Goal: Task Accomplishment & Management: Manage account settings

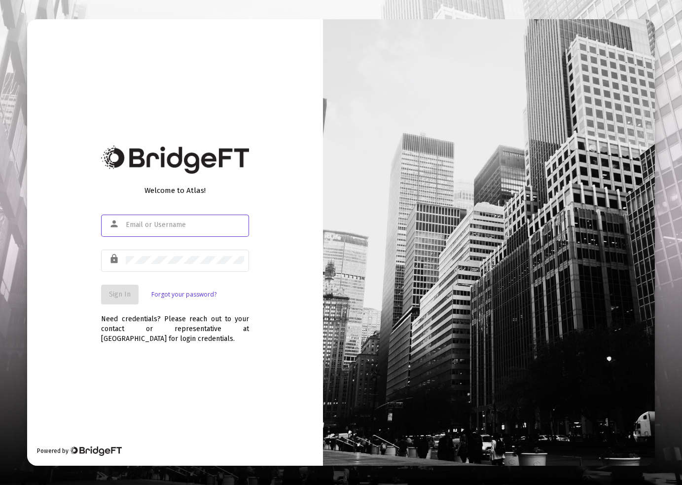
type input "[EMAIL_ADDRESS][DOMAIN_NAME]"
click at [118, 301] on button "Sign In" at bounding box center [119, 294] width 37 height 20
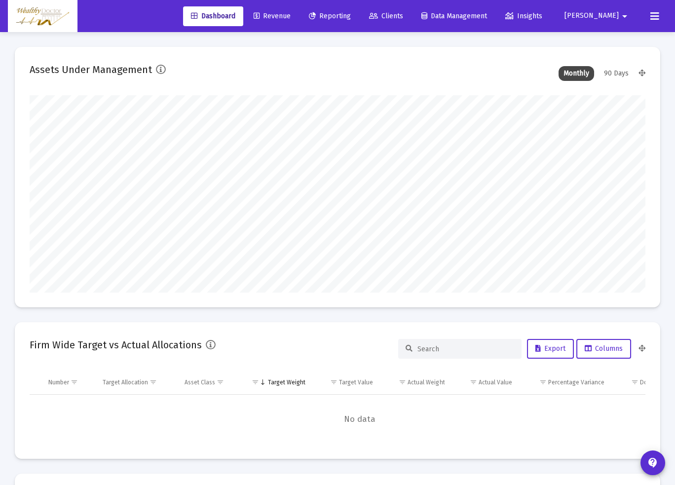
scroll to position [197, 330]
type input "[DATE]"
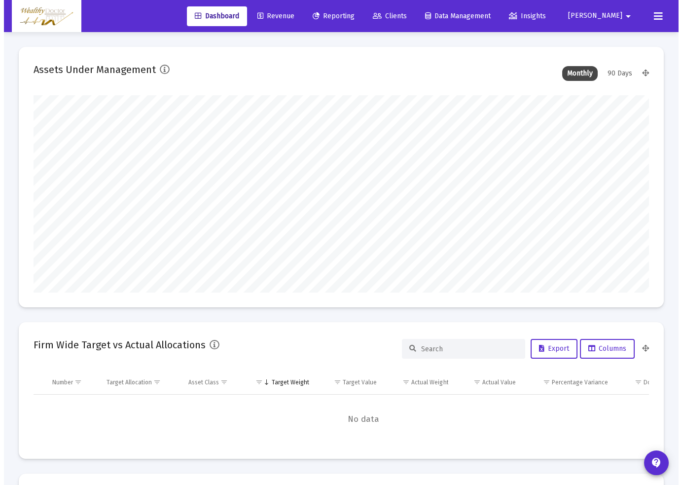
scroll to position [197, 285]
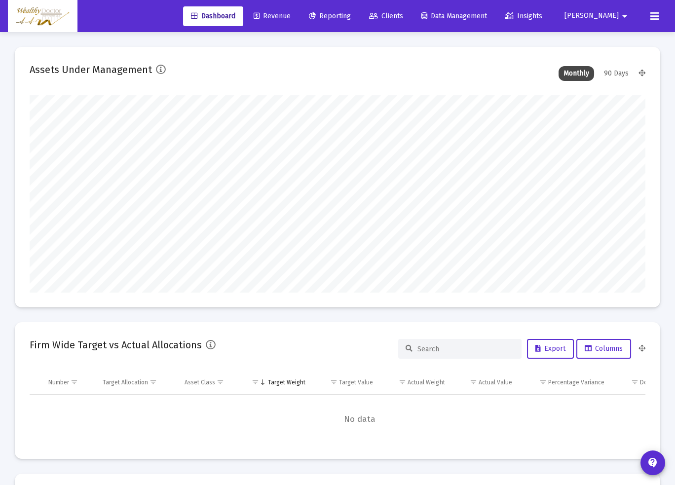
click at [351, 16] on span "Reporting" at bounding box center [330, 16] width 42 height 8
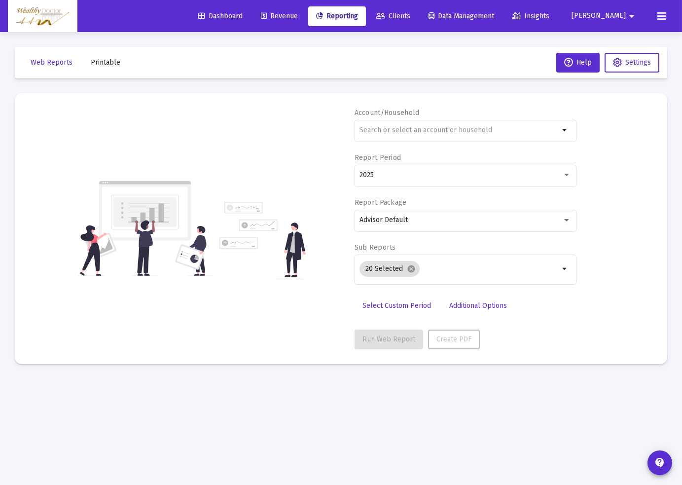
click at [298, 15] on span "Revenue" at bounding box center [279, 16] width 37 height 8
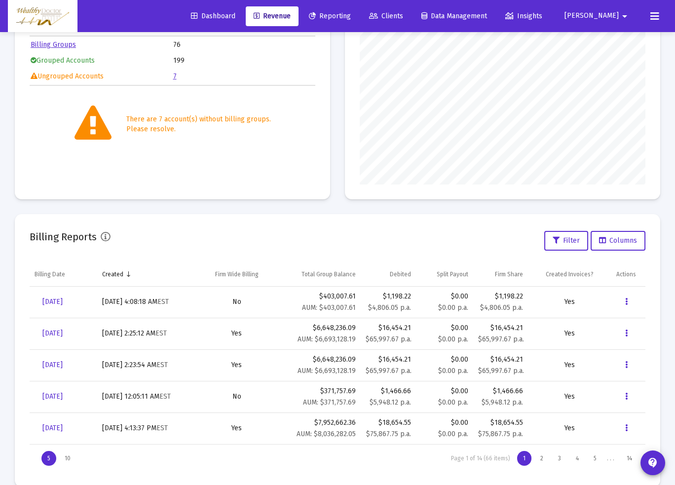
scroll to position [170, 0]
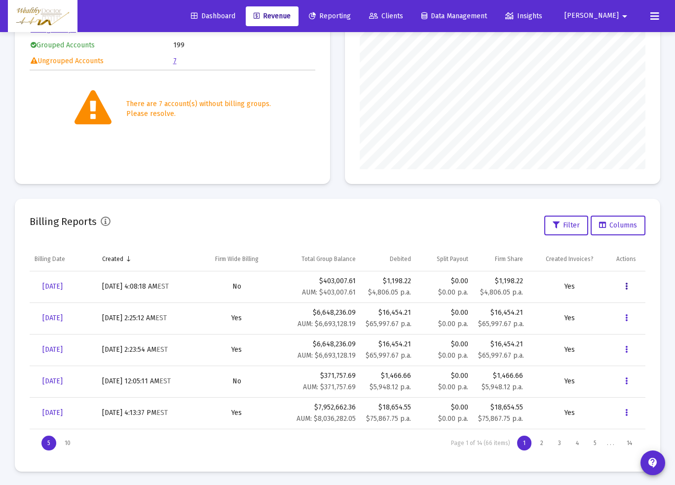
click at [625, 286] on icon "Data grid" at bounding box center [626, 287] width 2 height 12
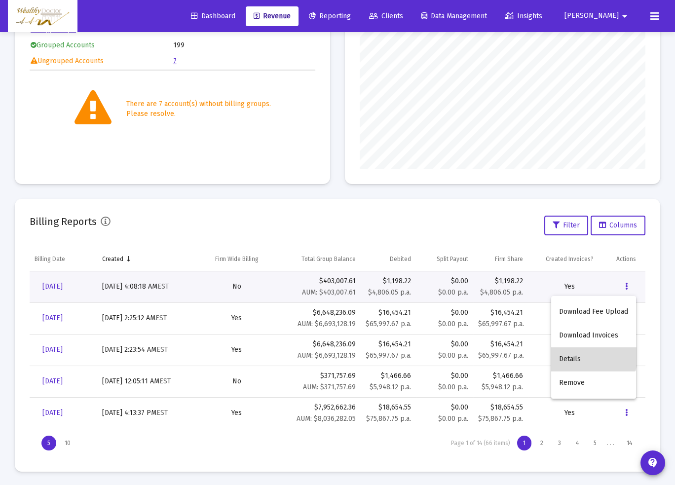
click at [588, 355] on button "Details" at bounding box center [593, 359] width 85 height 24
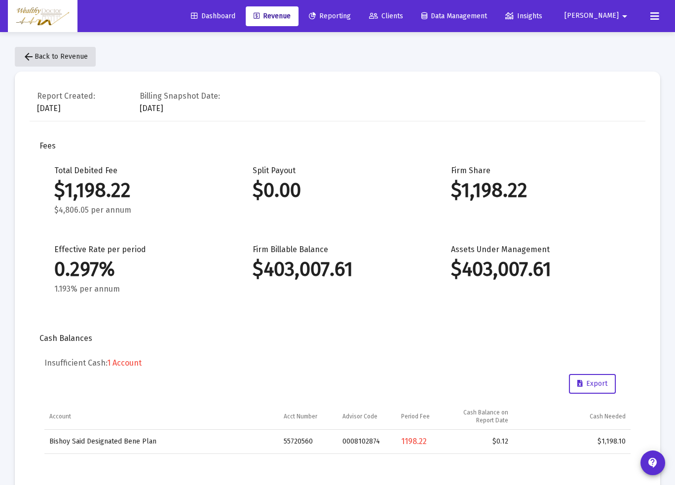
click at [31, 59] on mat-icon "arrow_back" at bounding box center [29, 57] width 12 height 12
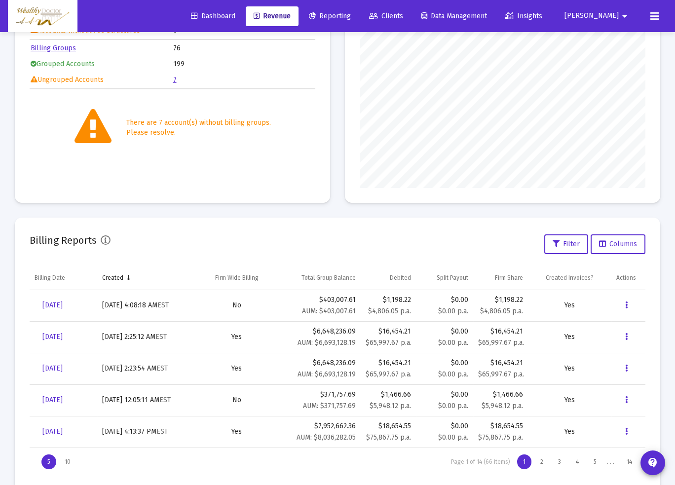
scroll to position [170, 0]
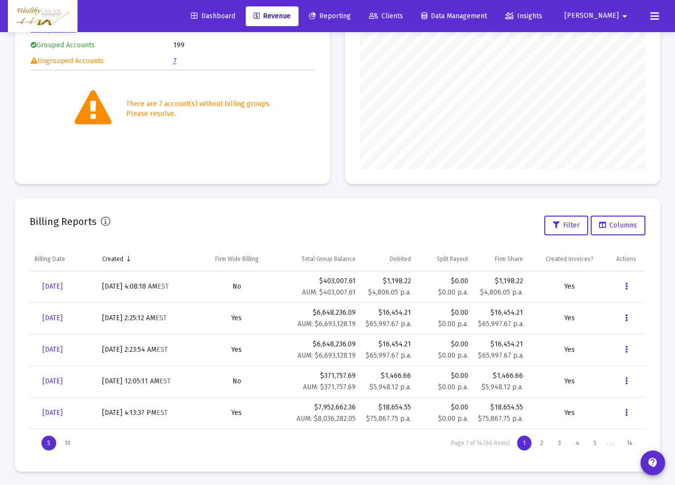
click at [626, 319] on icon "Data grid" at bounding box center [626, 318] width 2 height 12
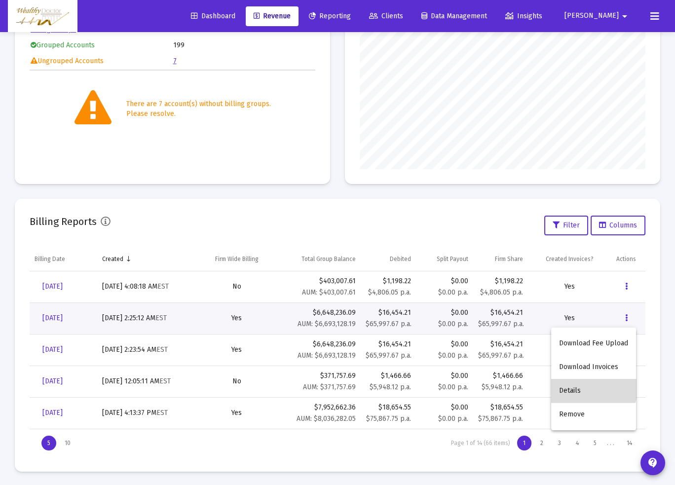
click at [593, 386] on button "Details" at bounding box center [593, 391] width 85 height 24
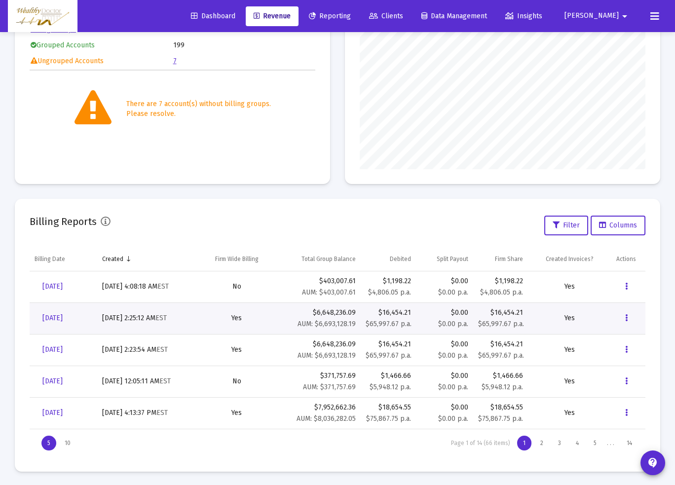
scroll to position [32, 0]
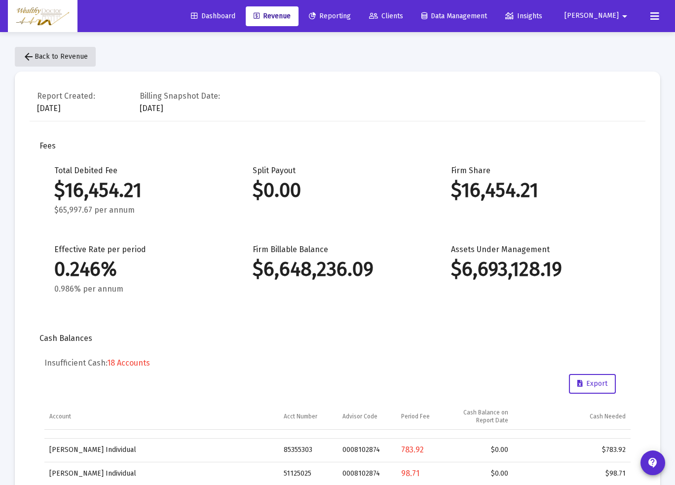
click at [27, 53] on mat-icon "arrow_back" at bounding box center [29, 57] width 12 height 12
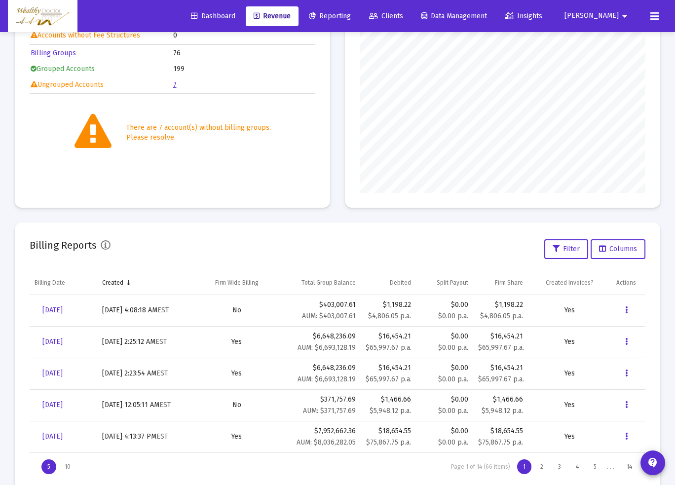
scroll to position [170, 0]
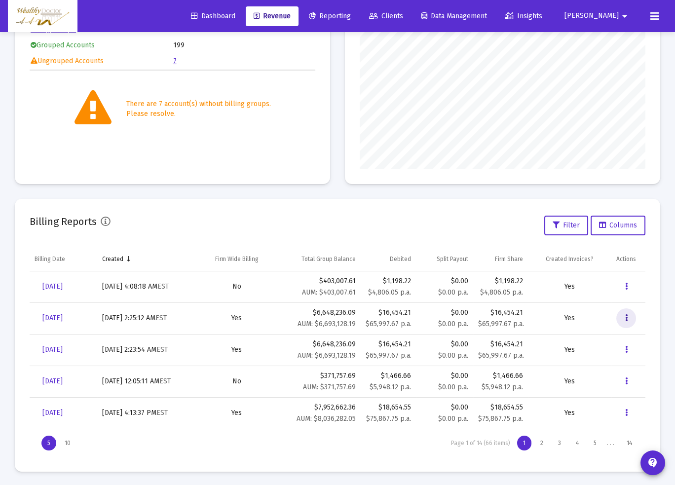
click at [627, 315] on icon "Data grid" at bounding box center [626, 318] width 2 height 12
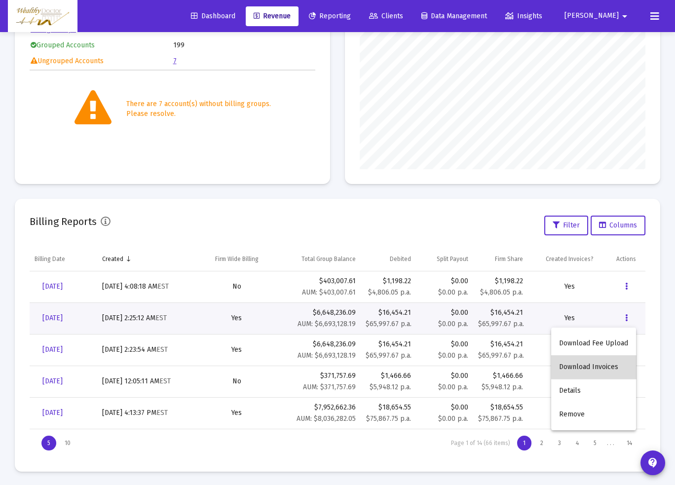
click at [610, 365] on button "Download Invoices" at bounding box center [593, 367] width 85 height 24
